Goal: Transaction & Acquisition: Purchase product/service

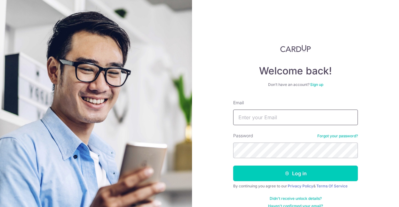
click at [274, 118] on input "Email" at bounding box center [295, 118] width 125 height 16
type input "[PERSON_NAME][EMAIL_ADDRESS][PERSON_NAME][DOMAIN_NAME]"
click at [233, 166] on button "Log in" at bounding box center [295, 174] width 125 height 16
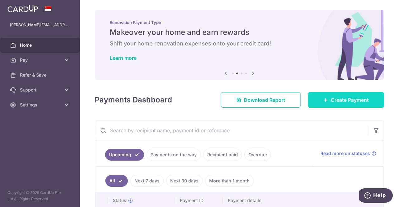
click at [340, 101] on span "Create Payment" at bounding box center [349, 99] width 38 height 7
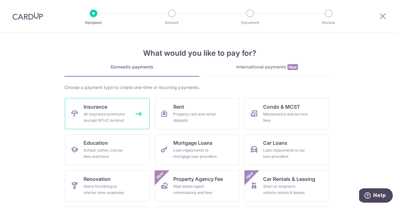
click at [124, 104] on link "Insurance All insurance premiums (except NTUC Income)" at bounding box center [107, 113] width 85 height 31
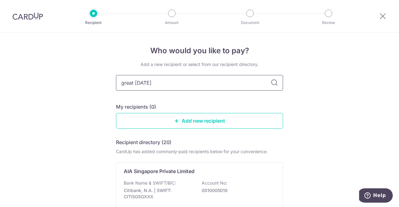
type input "great eastern"
click at [274, 83] on icon at bounding box center [273, 82] width 7 height 7
click at [236, 79] on input "great eastern" at bounding box center [199, 83] width 167 height 16
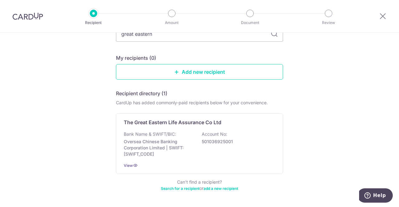
scroll to position [69, 0]
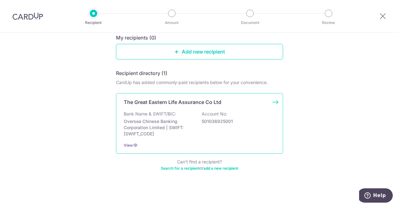
click at [209, 104] on p "The Great Eastern Life Assurance Co Ltd" at bounding box center [172, 101] width 97 height 7
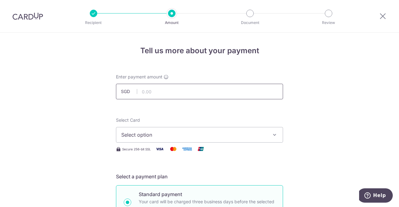
click at [199, 94] on input "text" at bounding box center [199, 92] width 167 height 16
type input "140.93"
click at [212, 135] on span "Select option" at bounding box center [193, 134] width 145 height 7
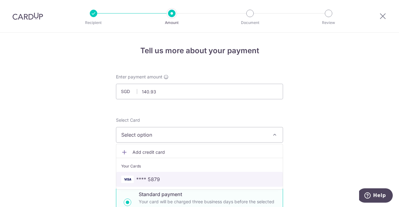
click at [181, 179] on span "**** 5879" at bounding box center [199, 179] width 156 height 7
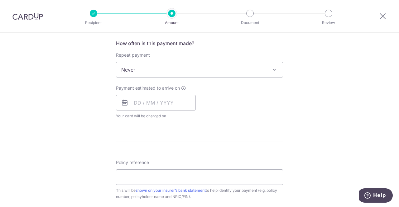
scroll to position [235, 0]
click at [183, 101] on input "text" at bounding box center [156, 103] width 80 height 16
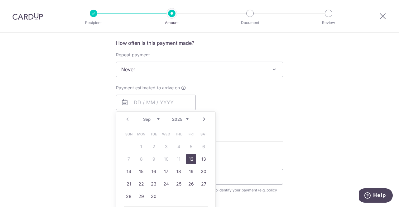
click at [190, 156] on link "12" at bounding box center [191, 159] width 10 height 10
type input "[DATE]"
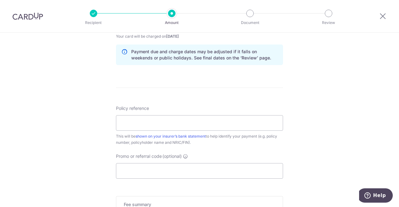
scroll to position [359, 0]
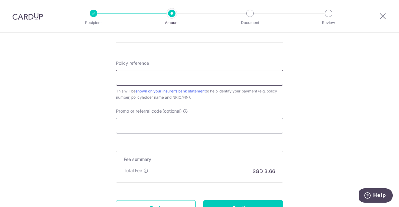
click at [200, 77] on input "Policy reference" at bounding box center [199, 78] width 167 height 16
paste input "0083550055"
type input "0083550055"
click at [199, 127] on input "Promo or referral code (optional)" at bounding box center [199, 126] width 167 height 16
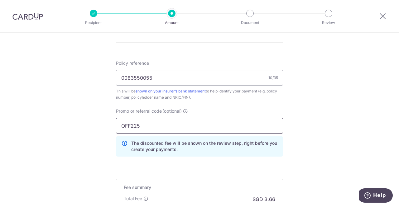
type input "OFF225"
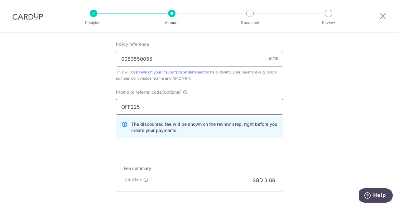
scroll to position [441, 0]
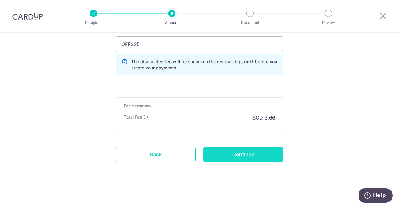
click at [237, 160] on input "Continue" at bounding box center [243, 155] width 80 height 16
type input "Create Schedule"
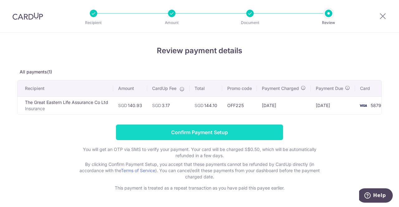
click at [208, 130] on input "Confirm Payment Setup" at bounding box center [199, 133] width 167 height 16
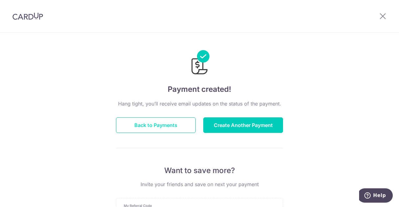
click at [151, 119] on button "Back to Payments" at bounding box center [156, 125] width 80 height 16
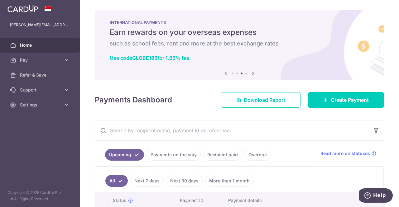
scroll to position [64, 0]
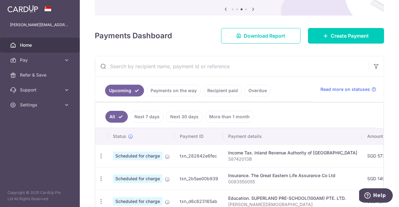
click at [144, 115] on link "Next 7 days" at bounding box center [146, 117] width 33 height 12
